Goal: Transaction & Acquisition: Purchase product/service

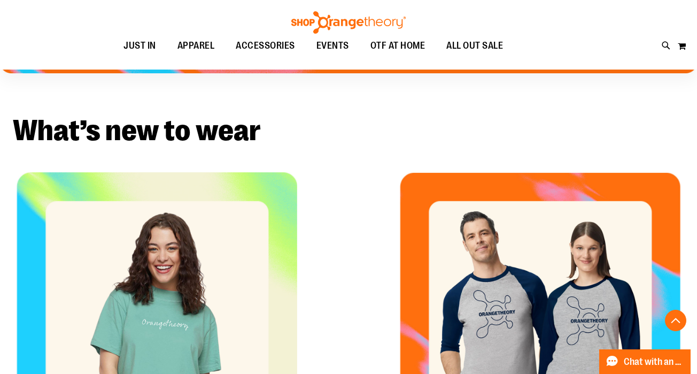
scroll to position [245, 0]
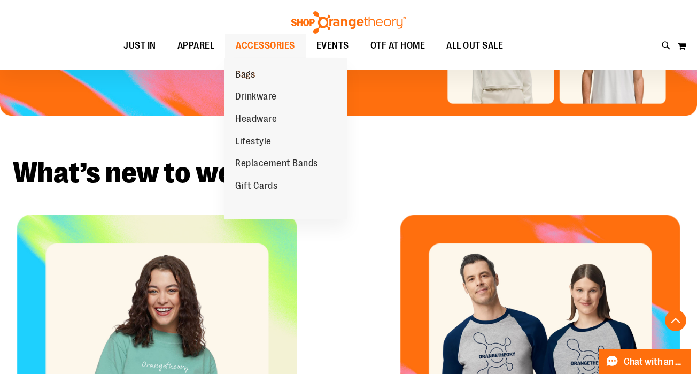
click at [245, 76] on span "Bags" at bounding box center [245, 75] width 20 height 13
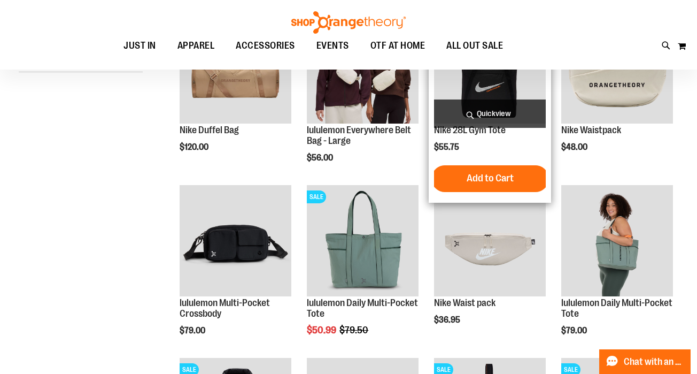
scroll to position [137, 0]
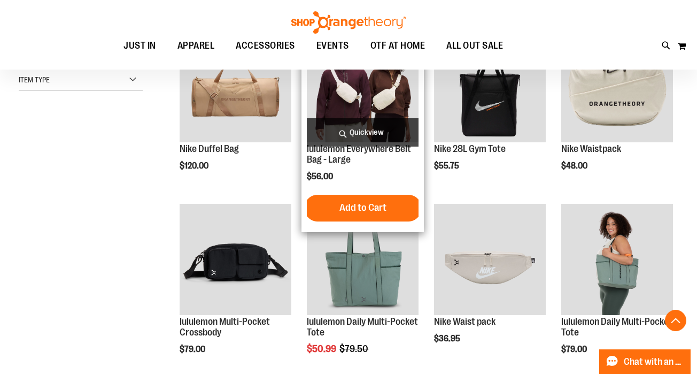
scroll to position [193, 0]
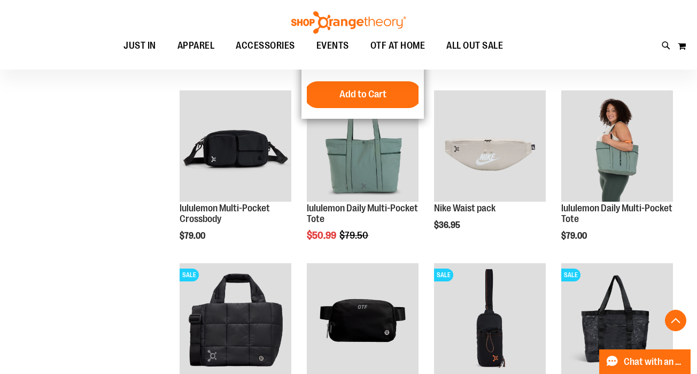
scroll to position [301, 0]
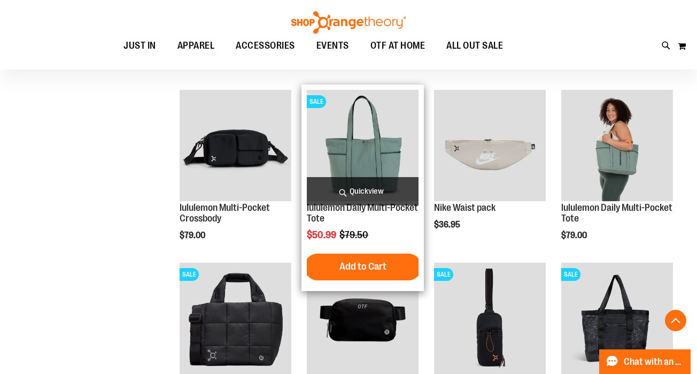
click at [377, 172] on img "product" at bounding box center [363, 146] width 112 height 112
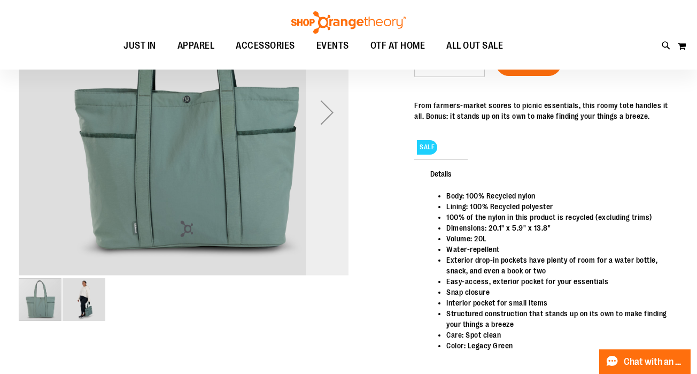
click at [343, 177] on div "Next" at bounding box center [327, 112] width 43 height 330
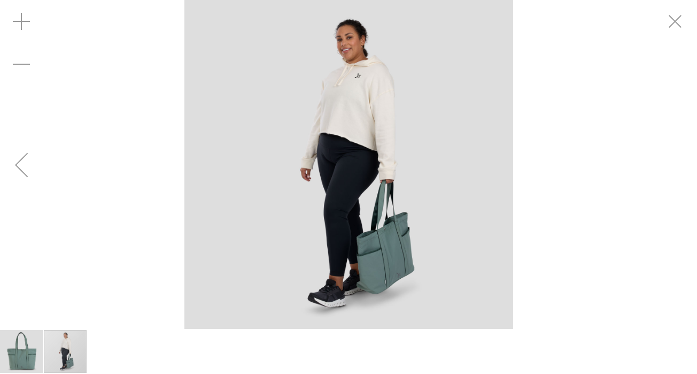
click at [412, 190] on img "carousel" at bounding box center [348, 164] width 329 height 329
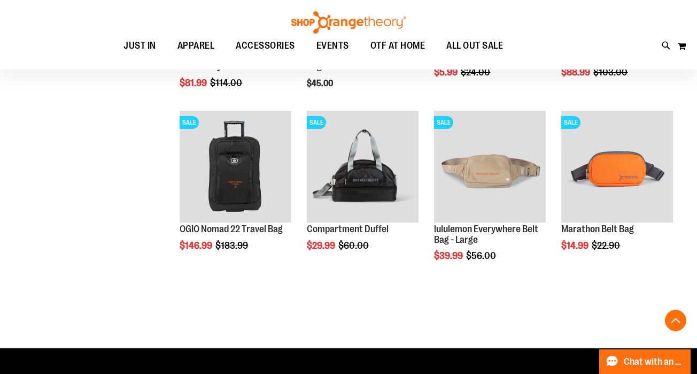
scroll to position [628, 0]
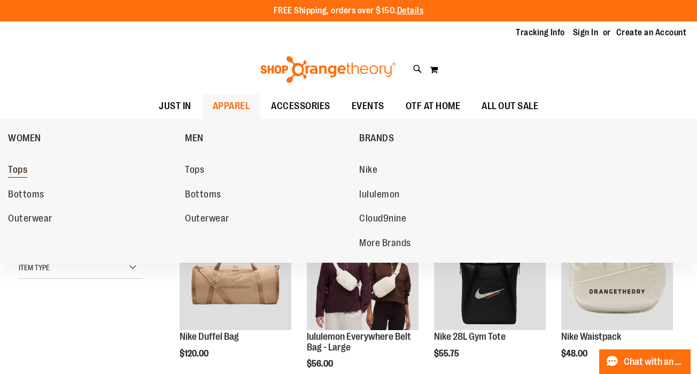
click at [20, 173] on span "Tops" at bounding box center [17, 170] width 19 height 13
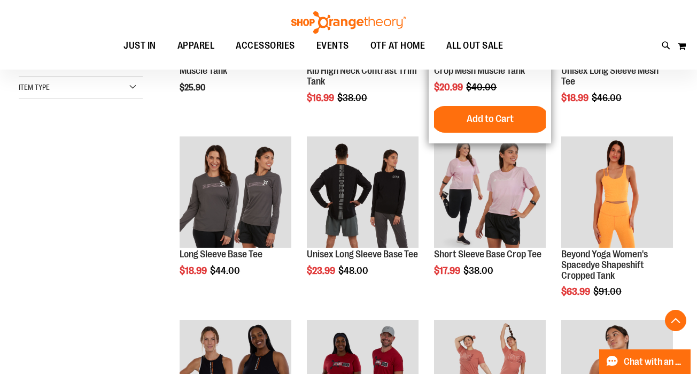
scroll to position [265, 0]
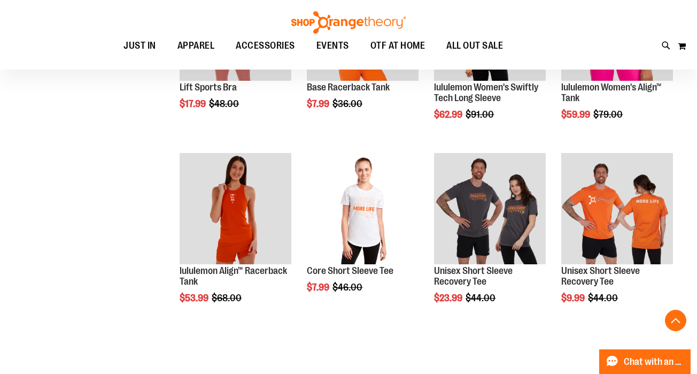
scroll to position [799, 0]
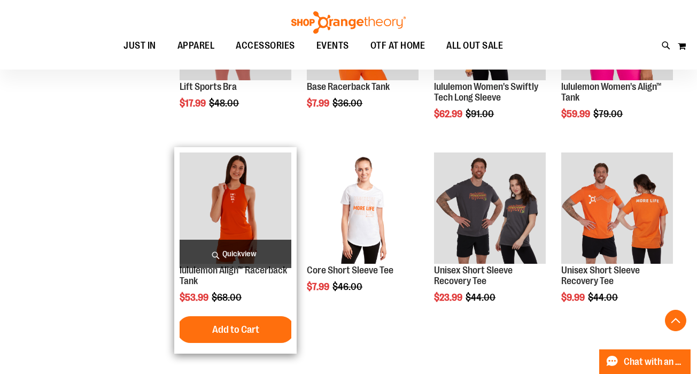
click at [263, 230] on img "product" at bounding box center [236, 208] width 112 height 112
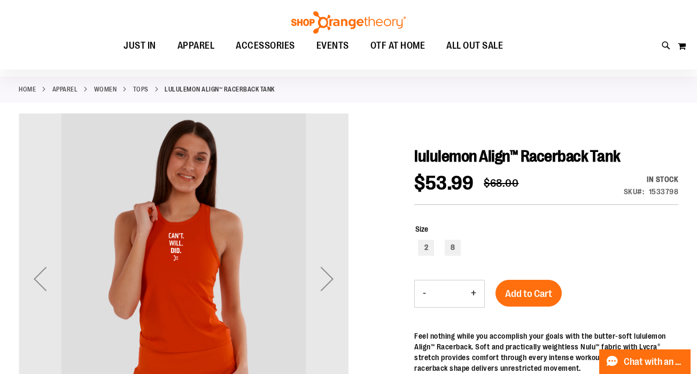
scroll to position [49, 0]
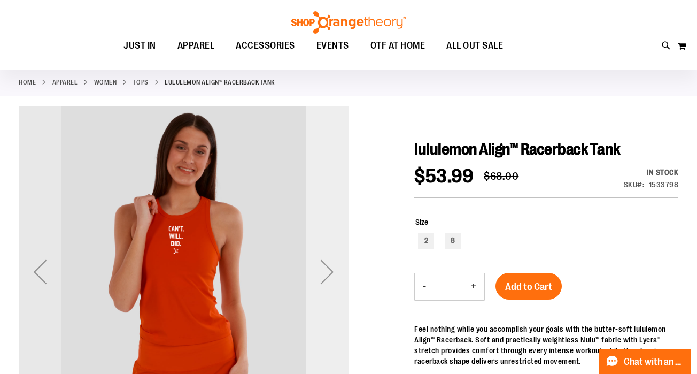
click at [331, 271] on div "Next" at bounding box center [327, 271] width 43 height 43
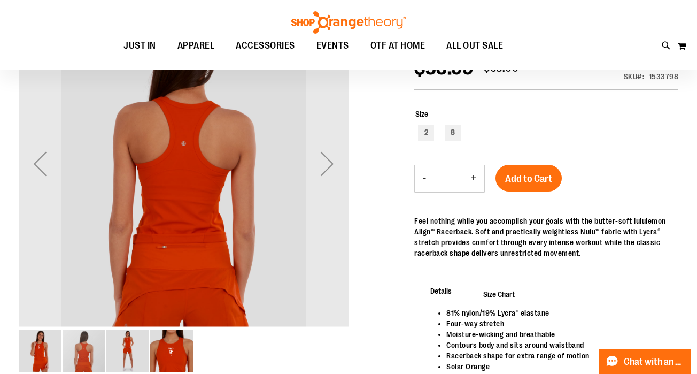
scroll to position [158, 0]
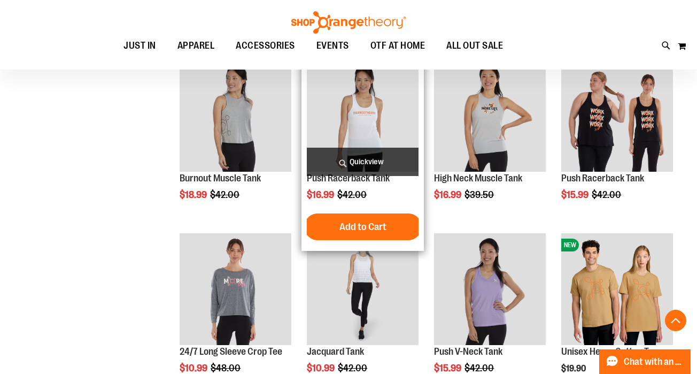
scroll to position [951, 0]
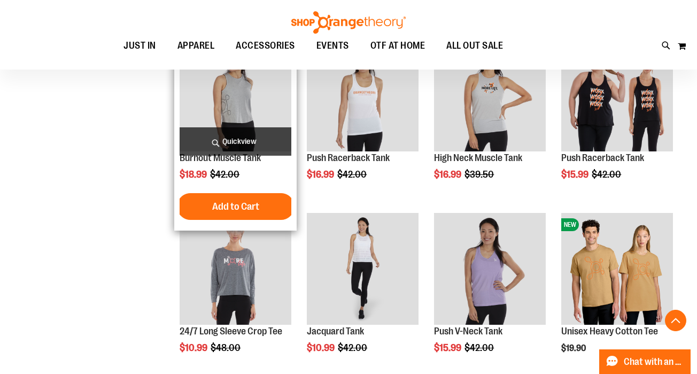
click at [236, 134] on span "Quickview" at bounding box center [236, 141] width 112 height 28
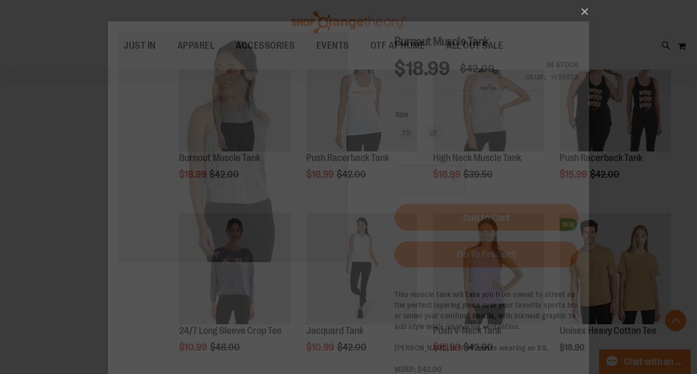
scroll to position [0, 0]
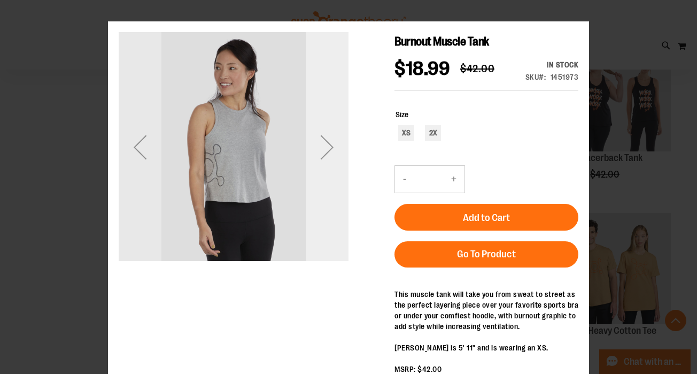
click at [308, 196] on div "Next" at bounding box center [327, 147] width 43 height 230
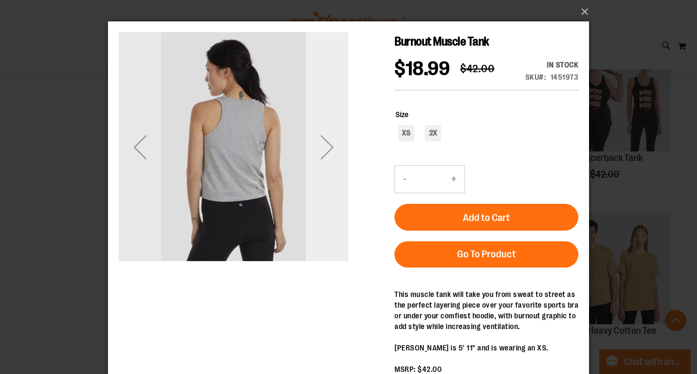
click at [308, 196] on div "Next" at bounding box center [327, 147] width 43 height 230
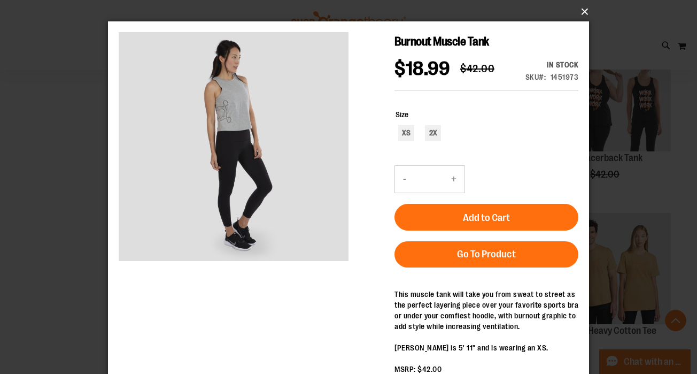
click at [583, 12] on button "×" at bounding box center [351, 12] width 481 height 24
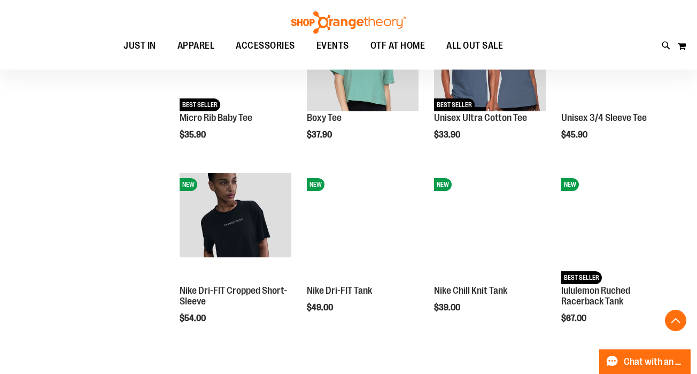
scroll to position [1378, 0]
